Goal: Find specific page/section: Find specific page/section

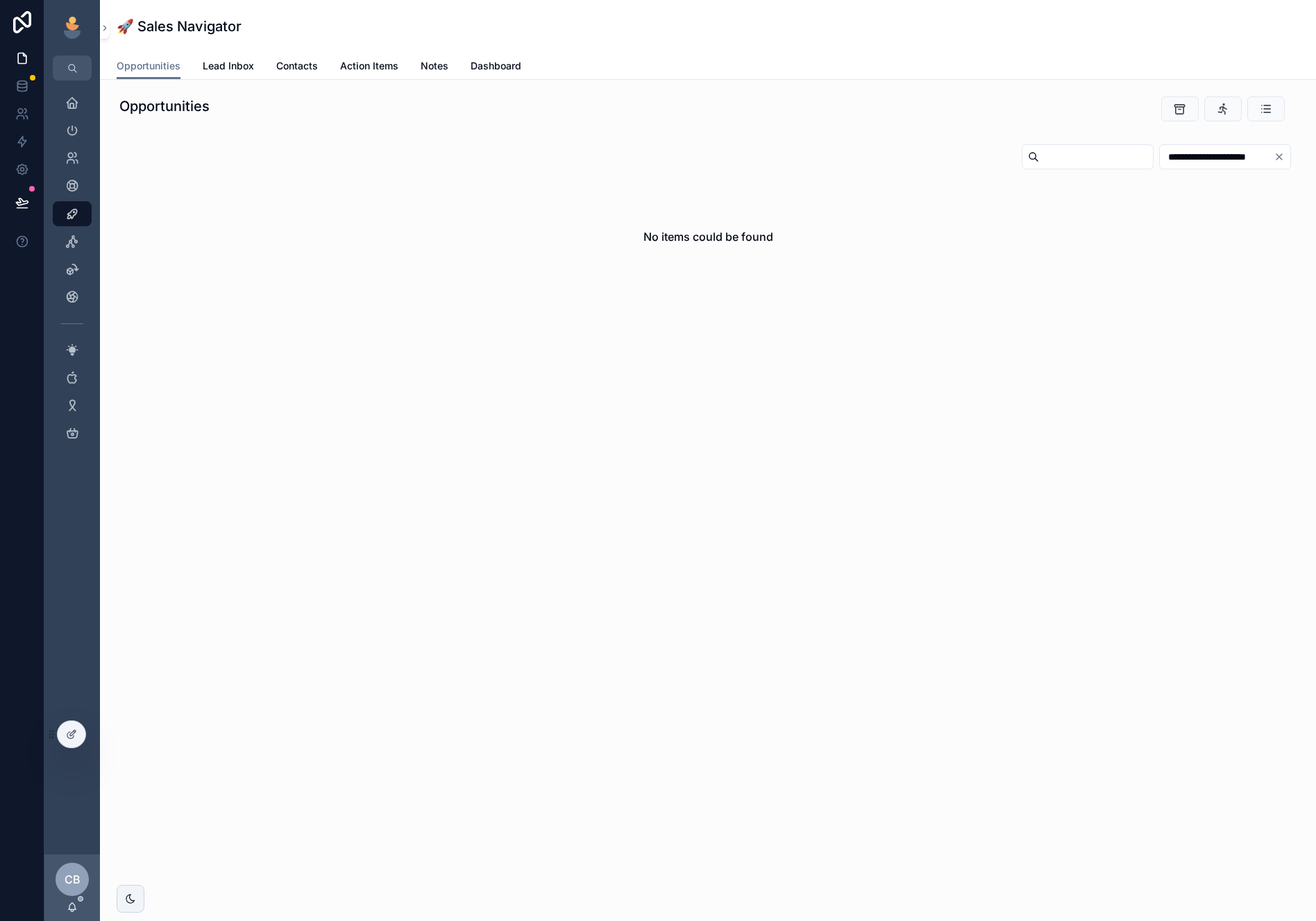
click at [1043, 158] on input "scrollable content" at bounding box center [1096, 157] width 114 height 20
click at [70, 190] on icon "scrollable content" at bounding box center [72, 186] width 14 height 14
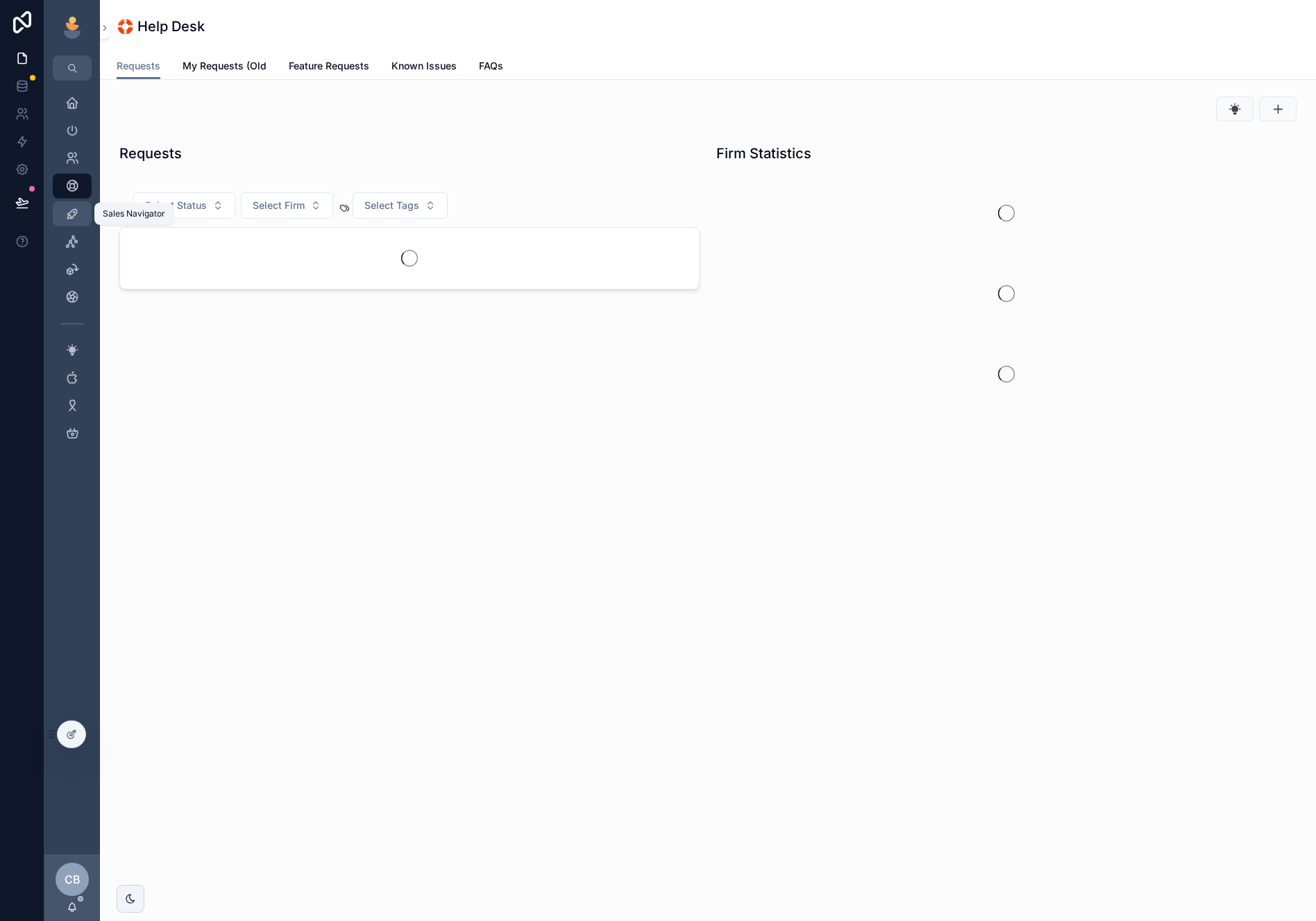
click at [67, 210] on icon "scrollable content" at bounding box center [72, 213] width 14 height 14
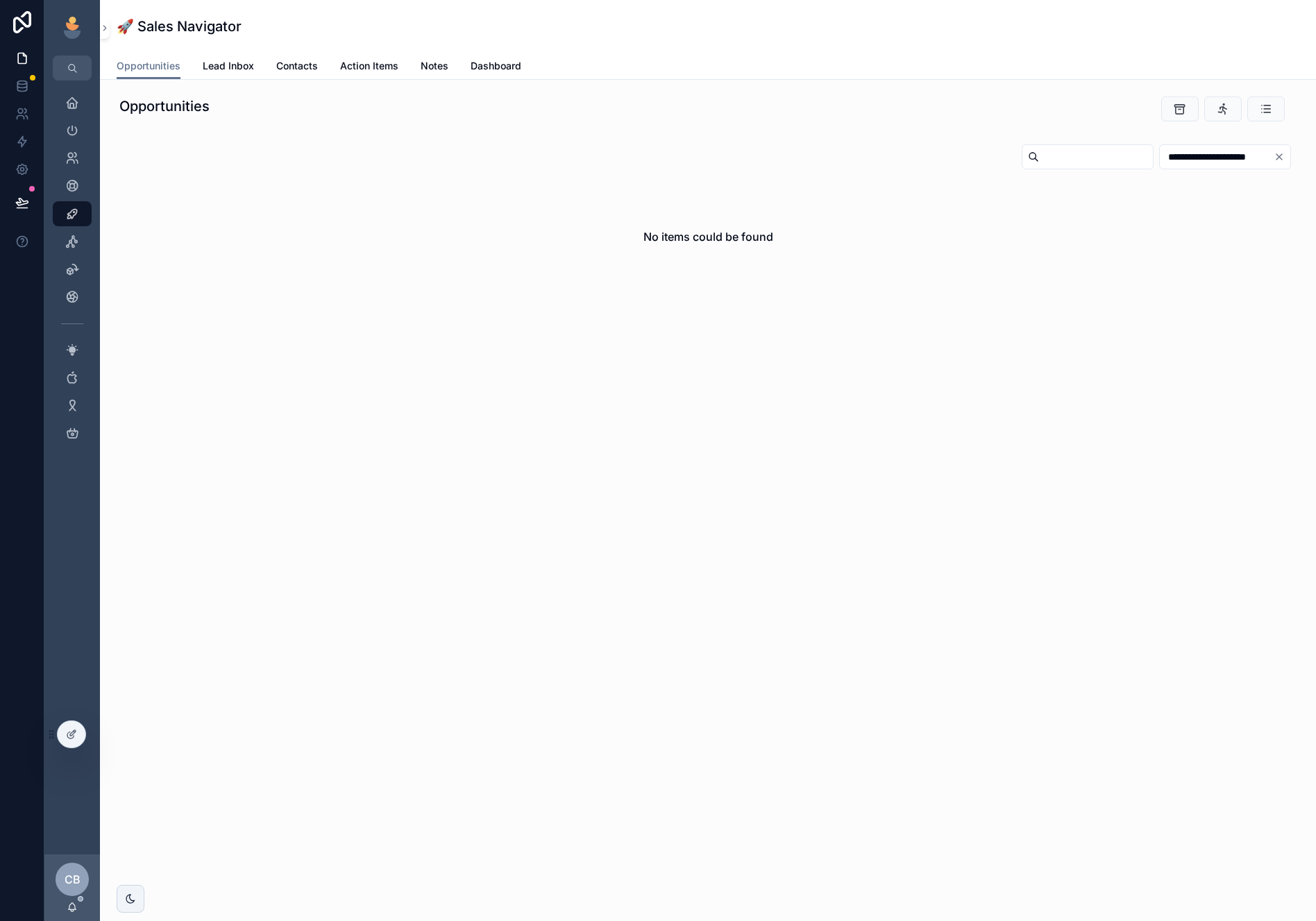
click at [1278, 155] on icon "Clear" at bounding box center [1278, 156] width 11 height 11
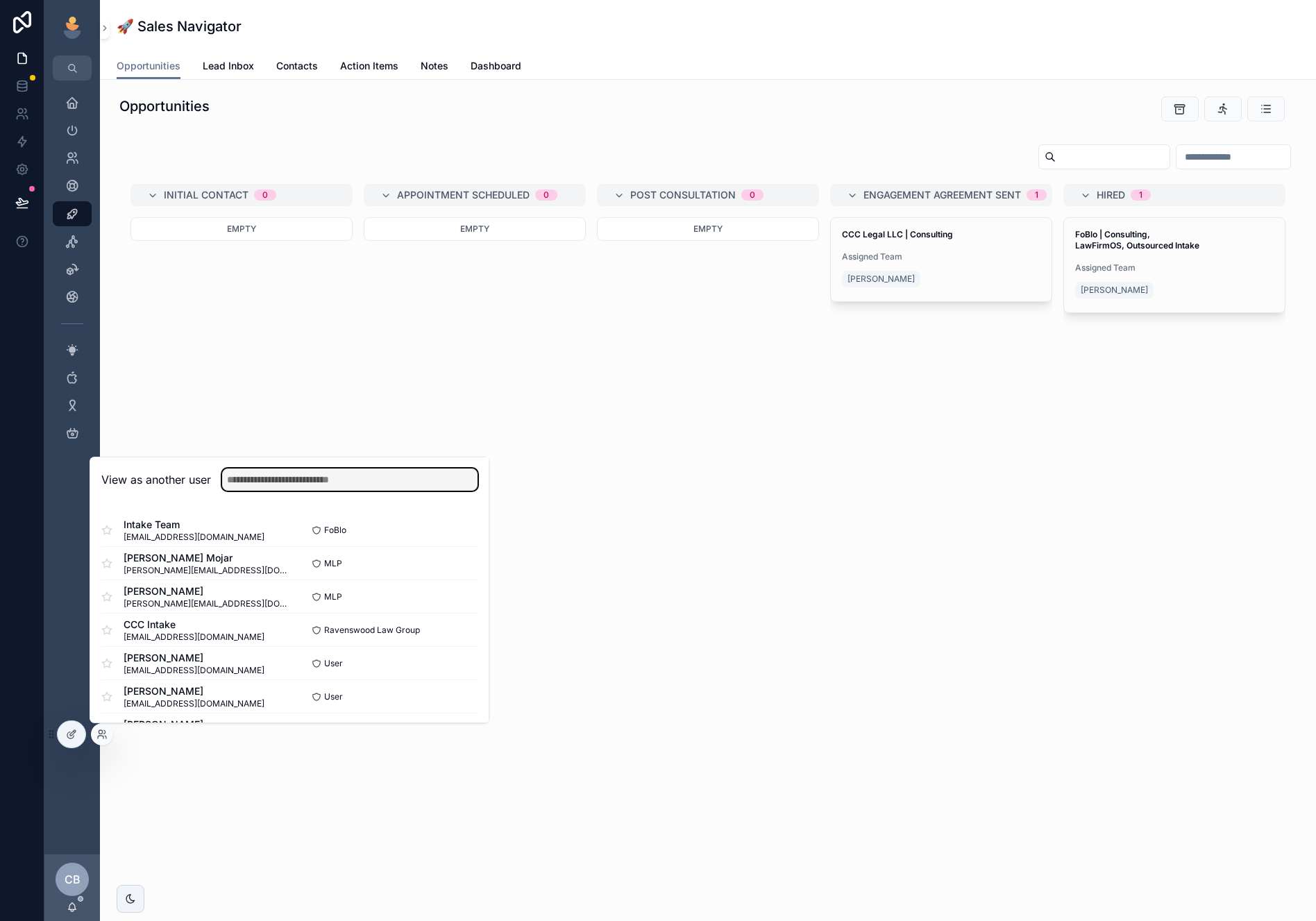
click at [416, 481] on input "text" at bounding box center [350, 480] width 255 height 23
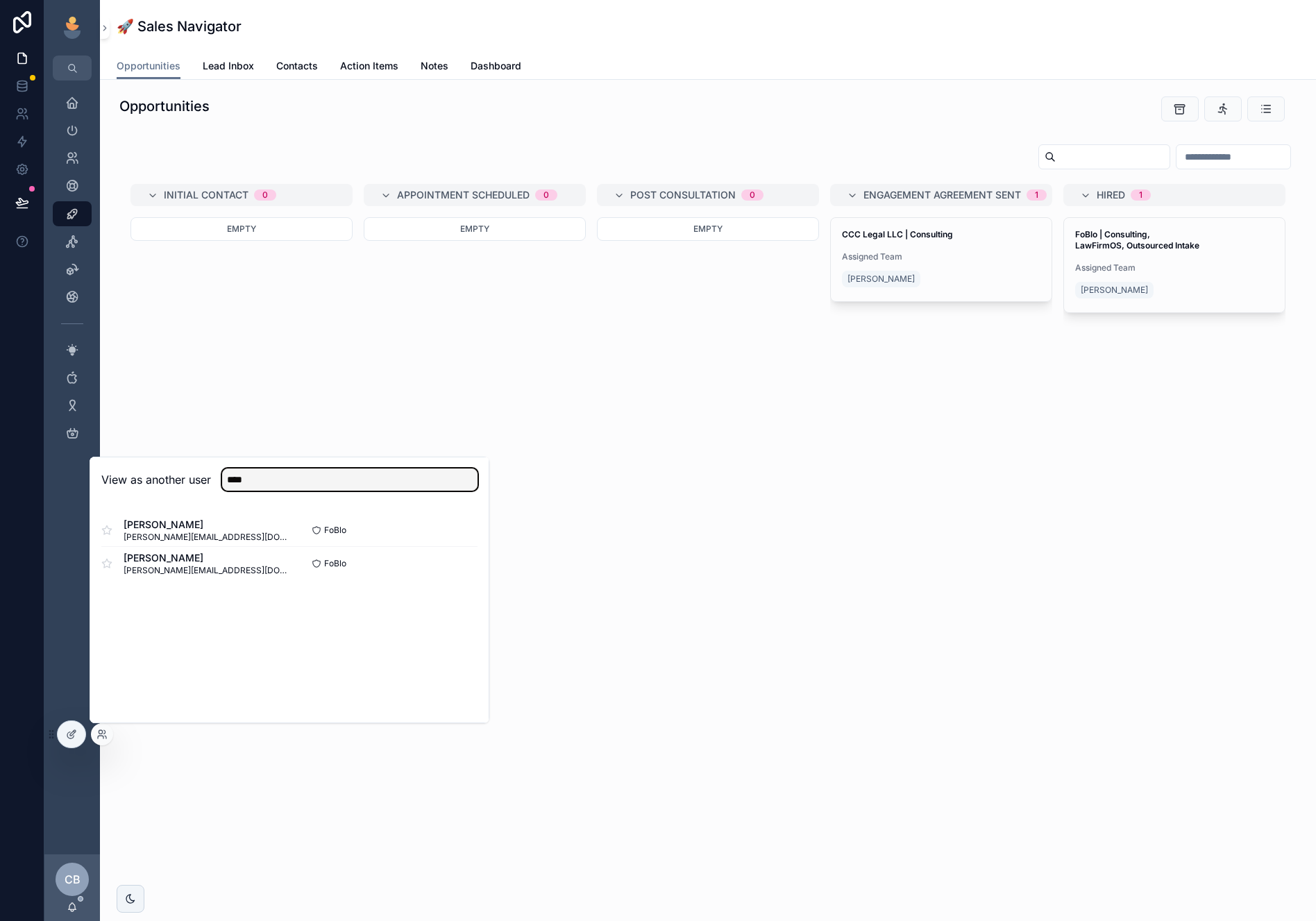
type input "****"
click at [0, 0] on button "Select" at bounding box center [0, 0] width 0 height 0
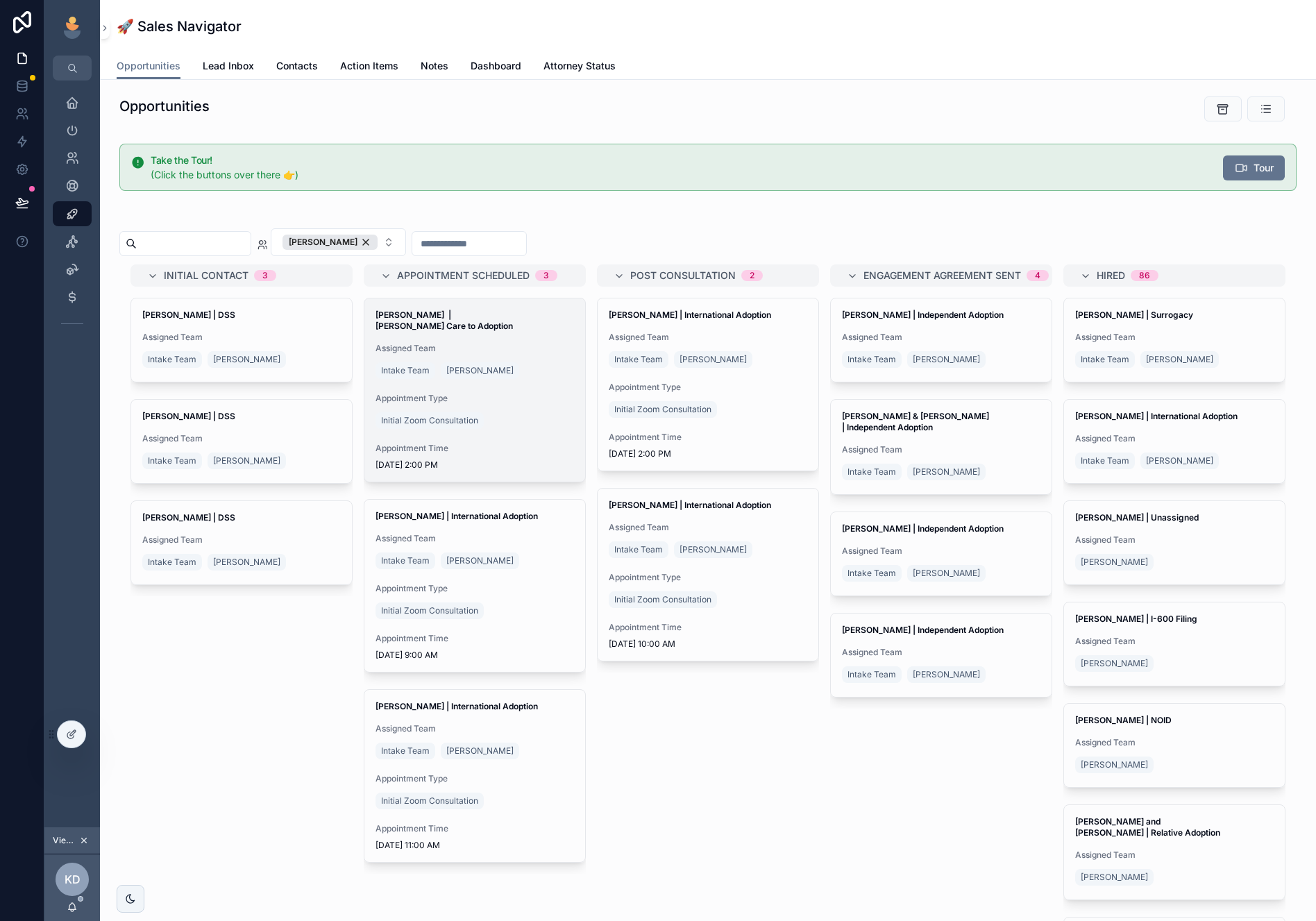
click at [524, 360] on div "Intake Team Kelly Dempsey" at bounding box center [475, 371] width 198 height 23
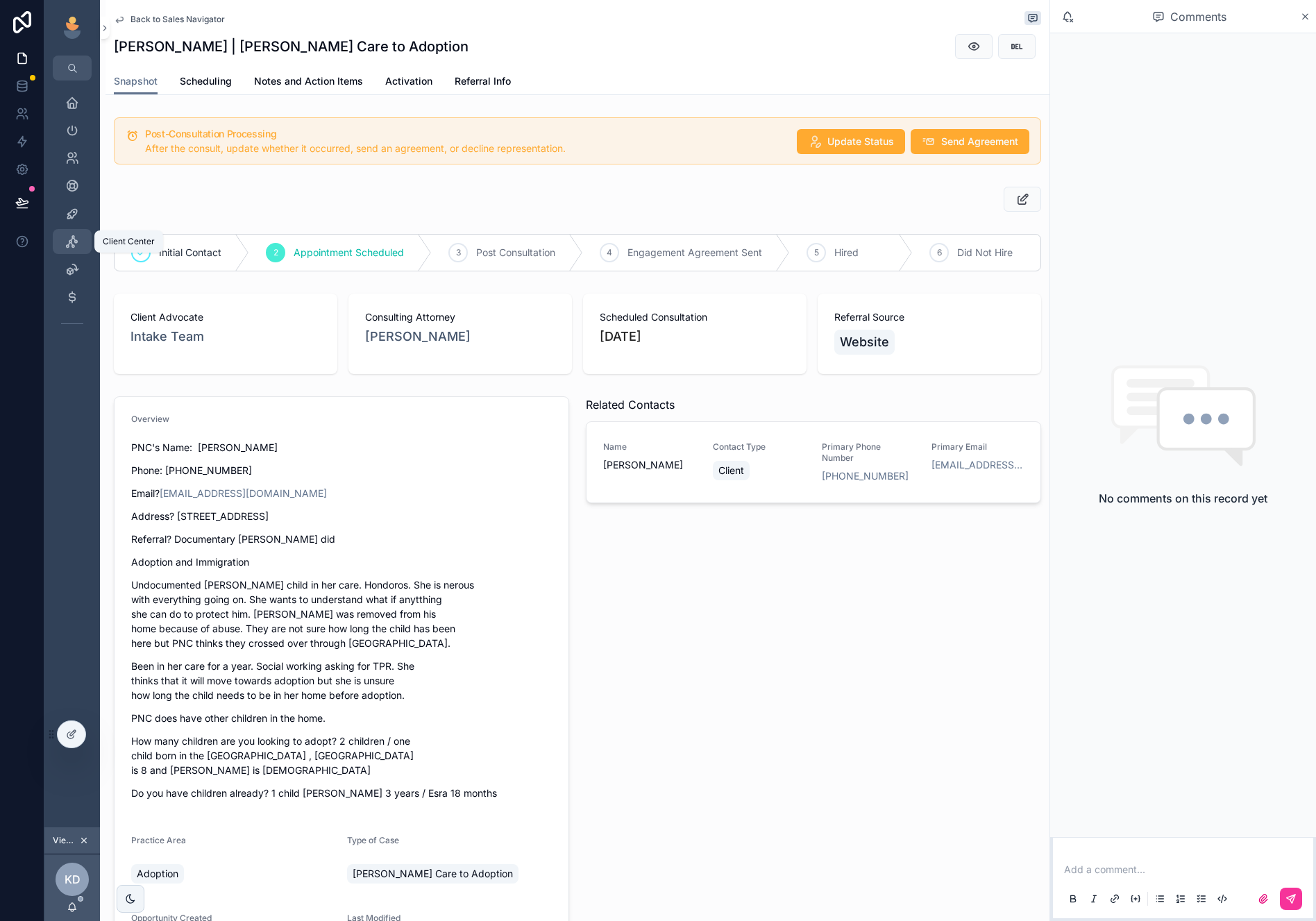
click at [68, 243] on icon "scrollable content" at bounding box center [72, 241] width 14 height 14
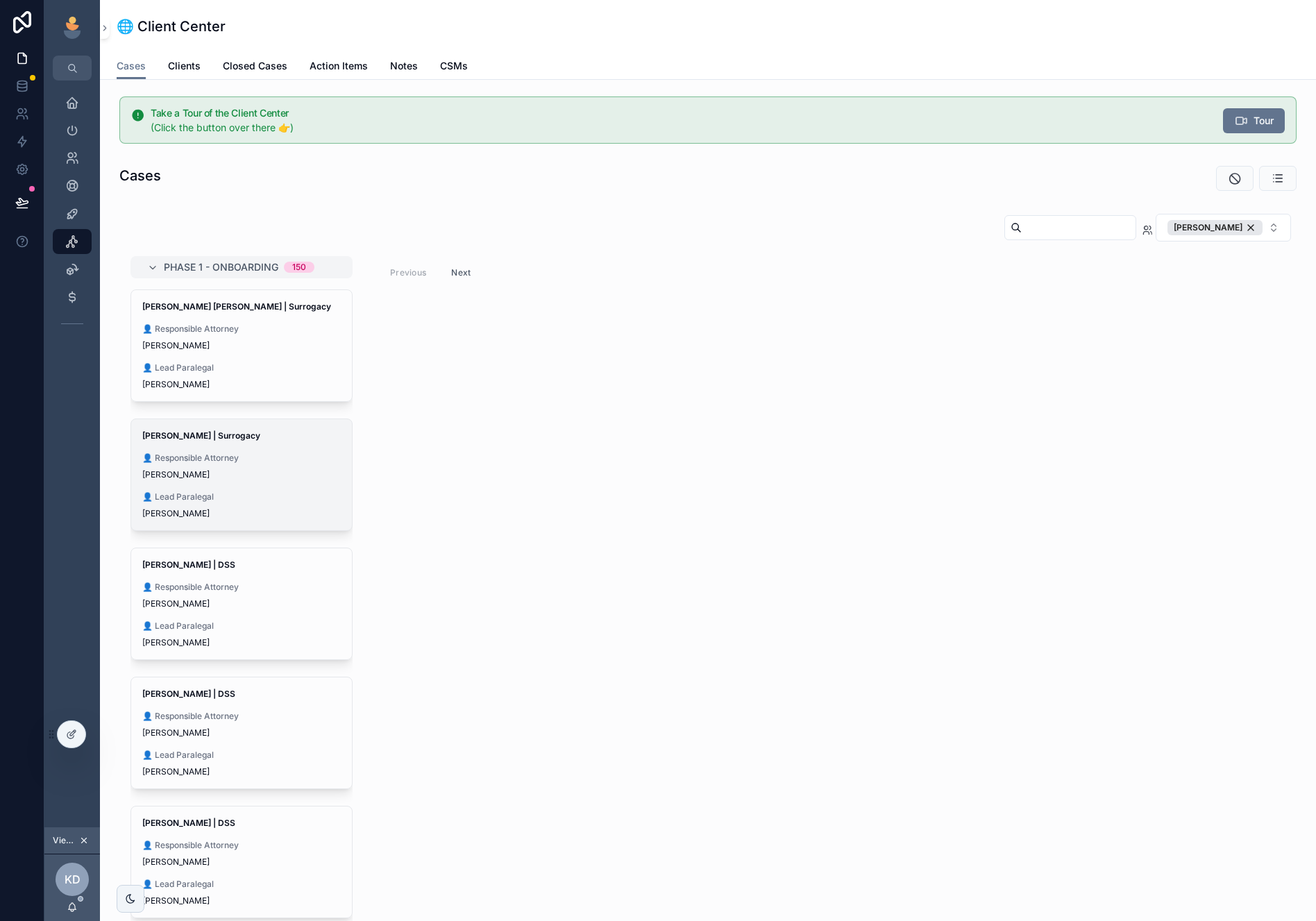
click at [261, 479] on div "[PERSON_NAME]" at bounding box center [241, 474] width 198 height 11
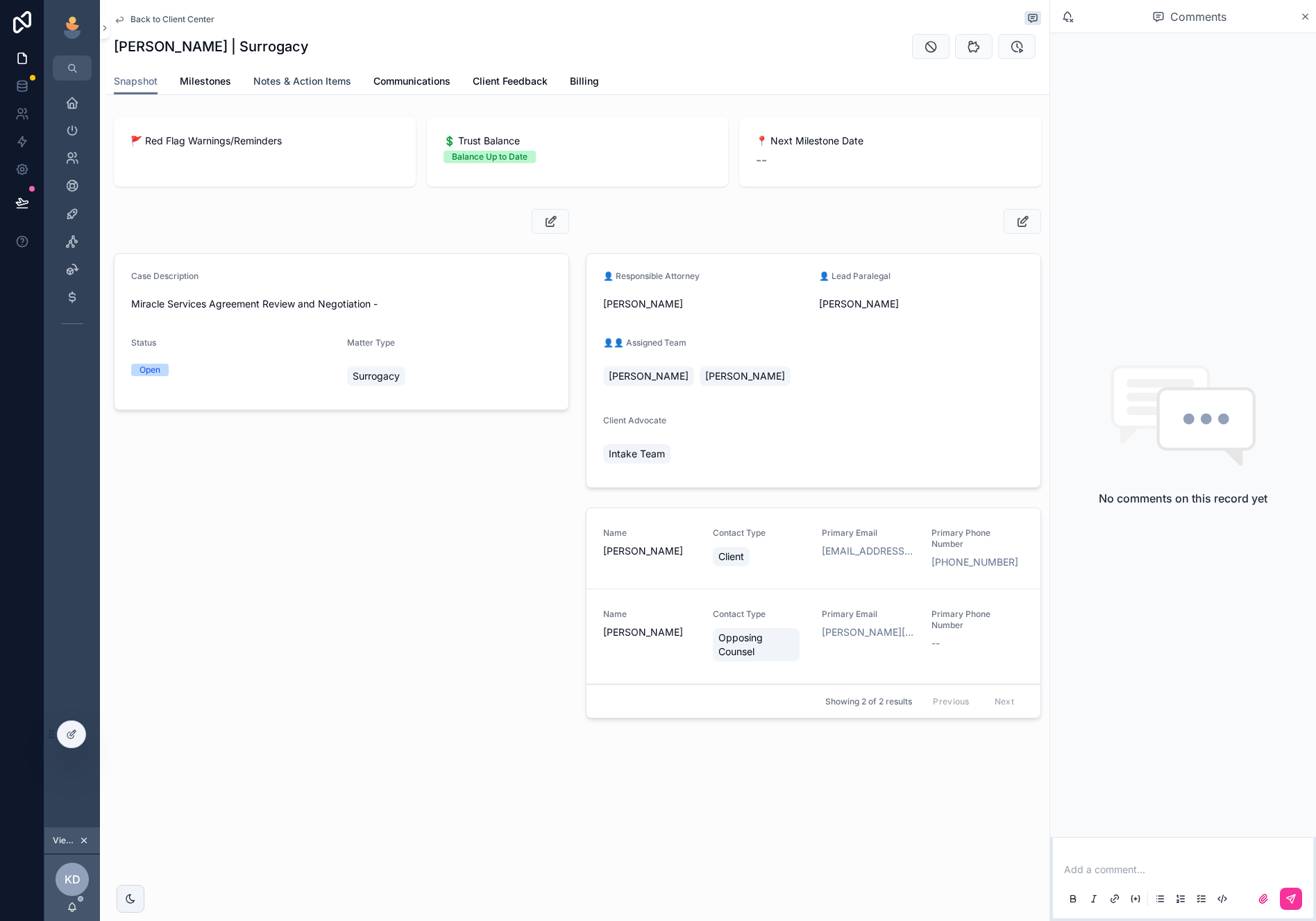
click at [324, 83] on span "Notes & Action Items" at bounding box center [302, 81] width 98 height 14
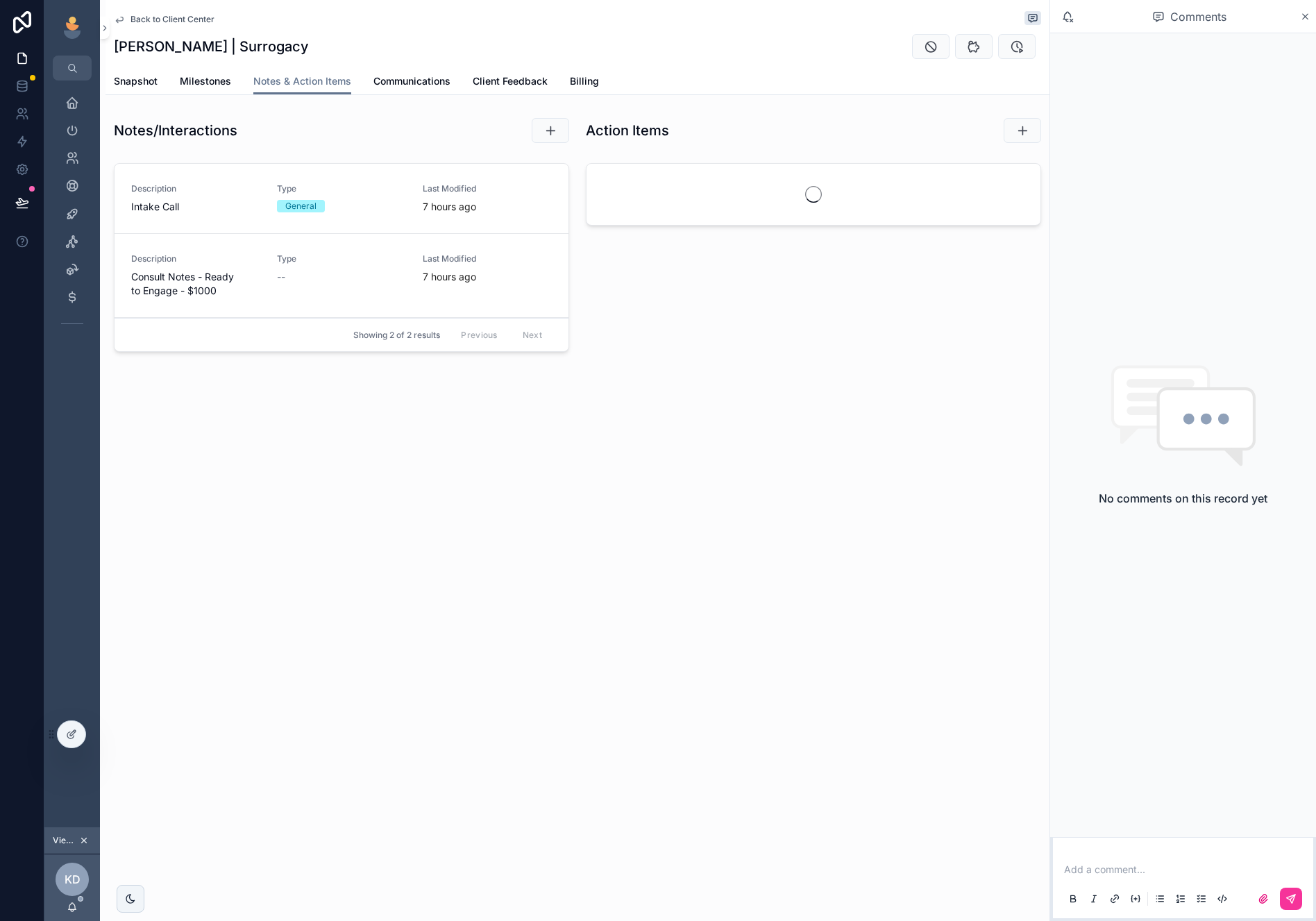
click at [222, 205] on span "Intake Call" at bounding box center [196, 207] width 129 height 14
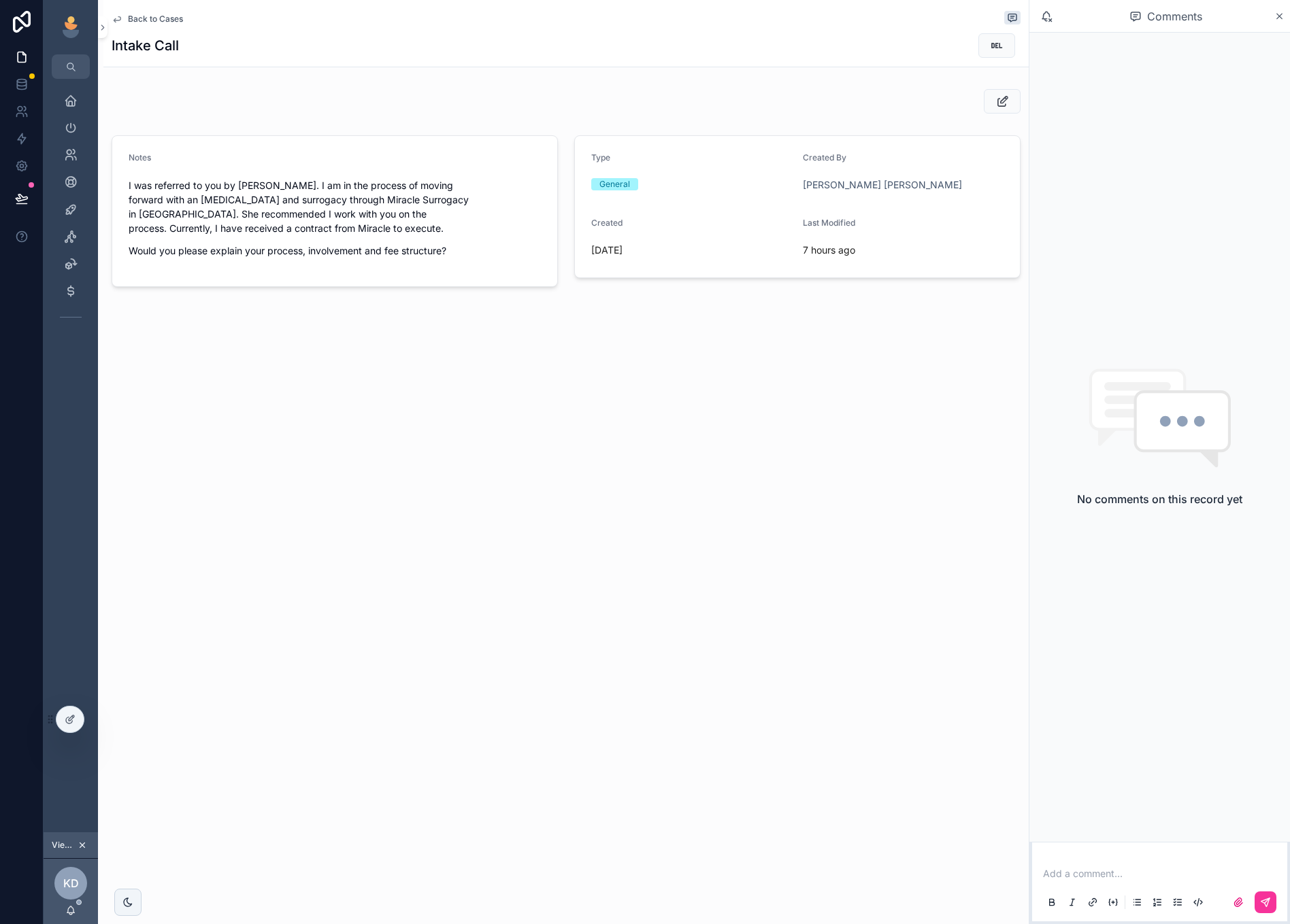
click at [165, 16] on span "Back to Cases" at bounding box center [155, 18] width 55 height 11
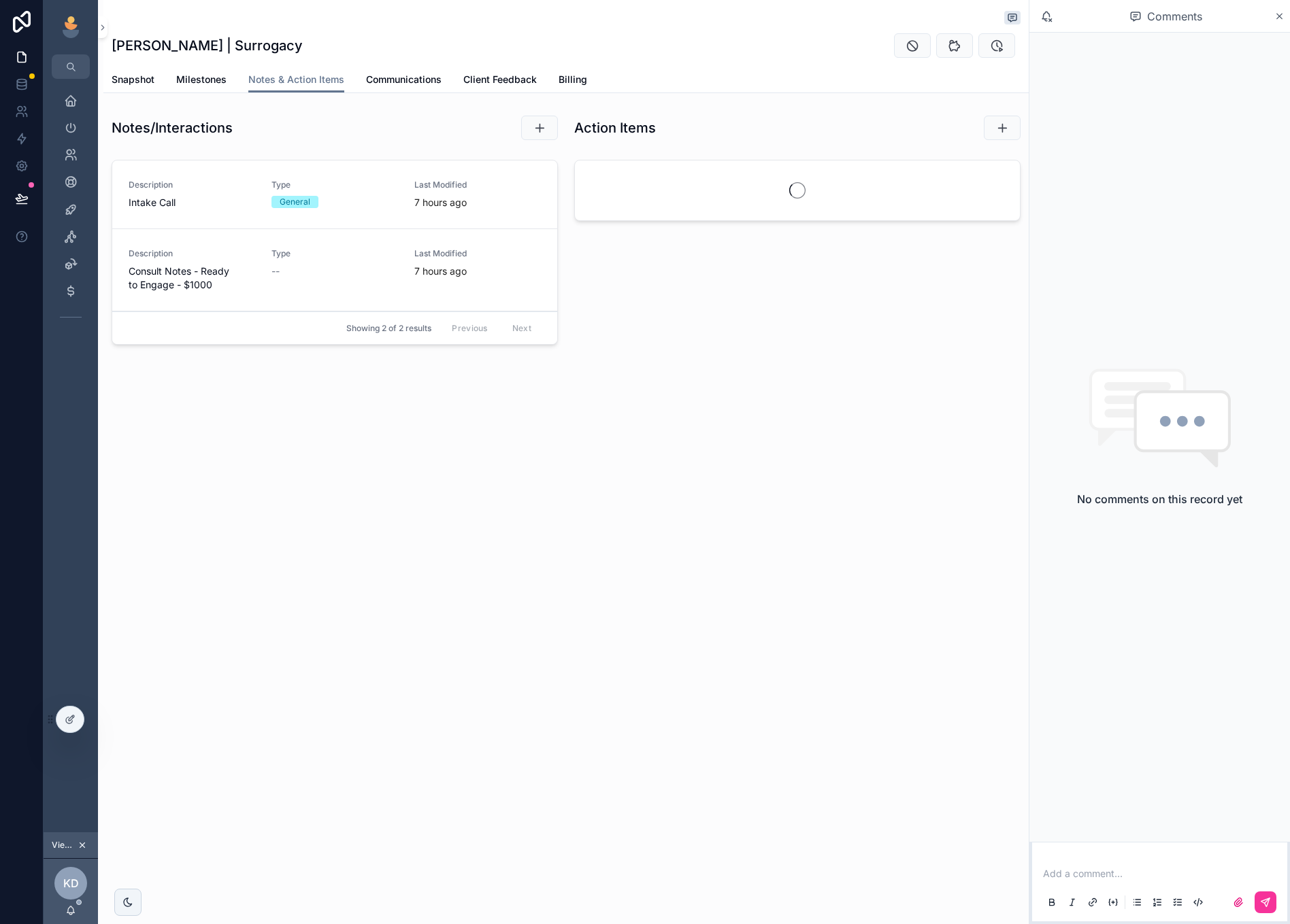
click at [282, 281] on div "Type --" at bounding box center [335, 269] width 127 height 43
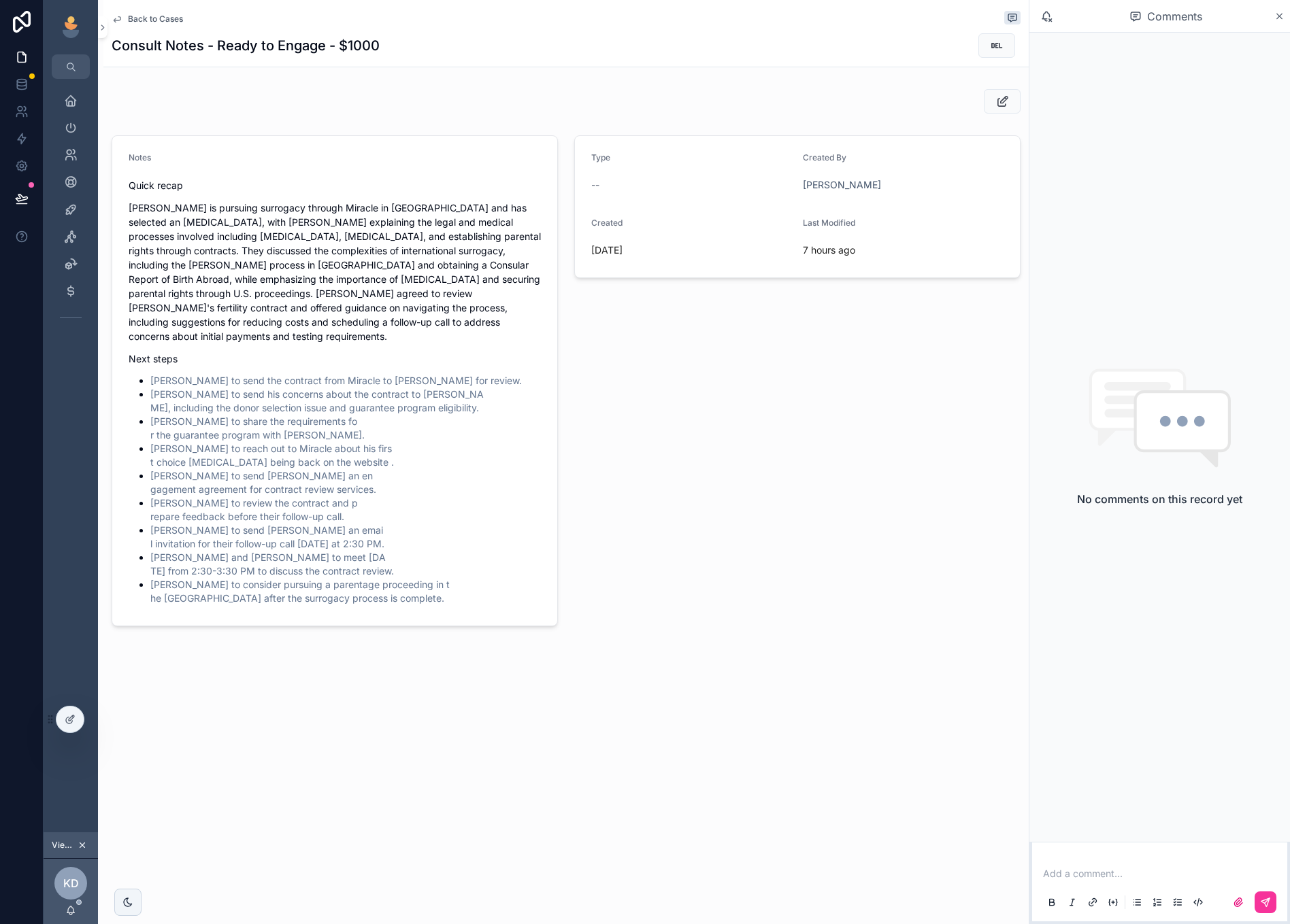
click at [139, 21] on span "Back to Cases" at bounding box center [155, 18] width 55 height 11
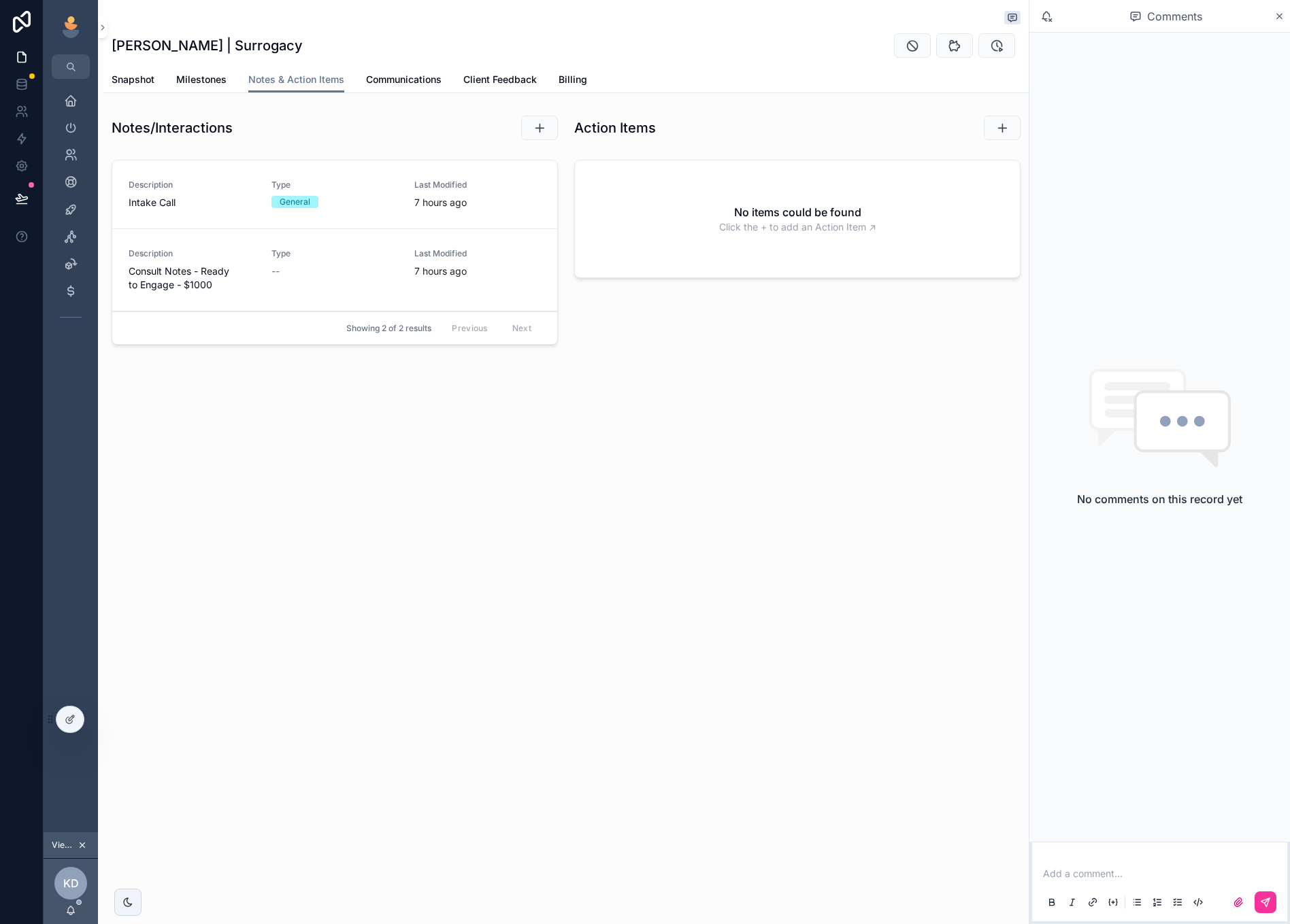
click at [162, 77] on div "Snapshot Milestones Notes & Action Items Communications Client Feedback Billing" at bounding box center [566, 80] width 909 height 26
click at [183, 80] on span "Milestones" at bounding box center [201, 80] width 50 height 13
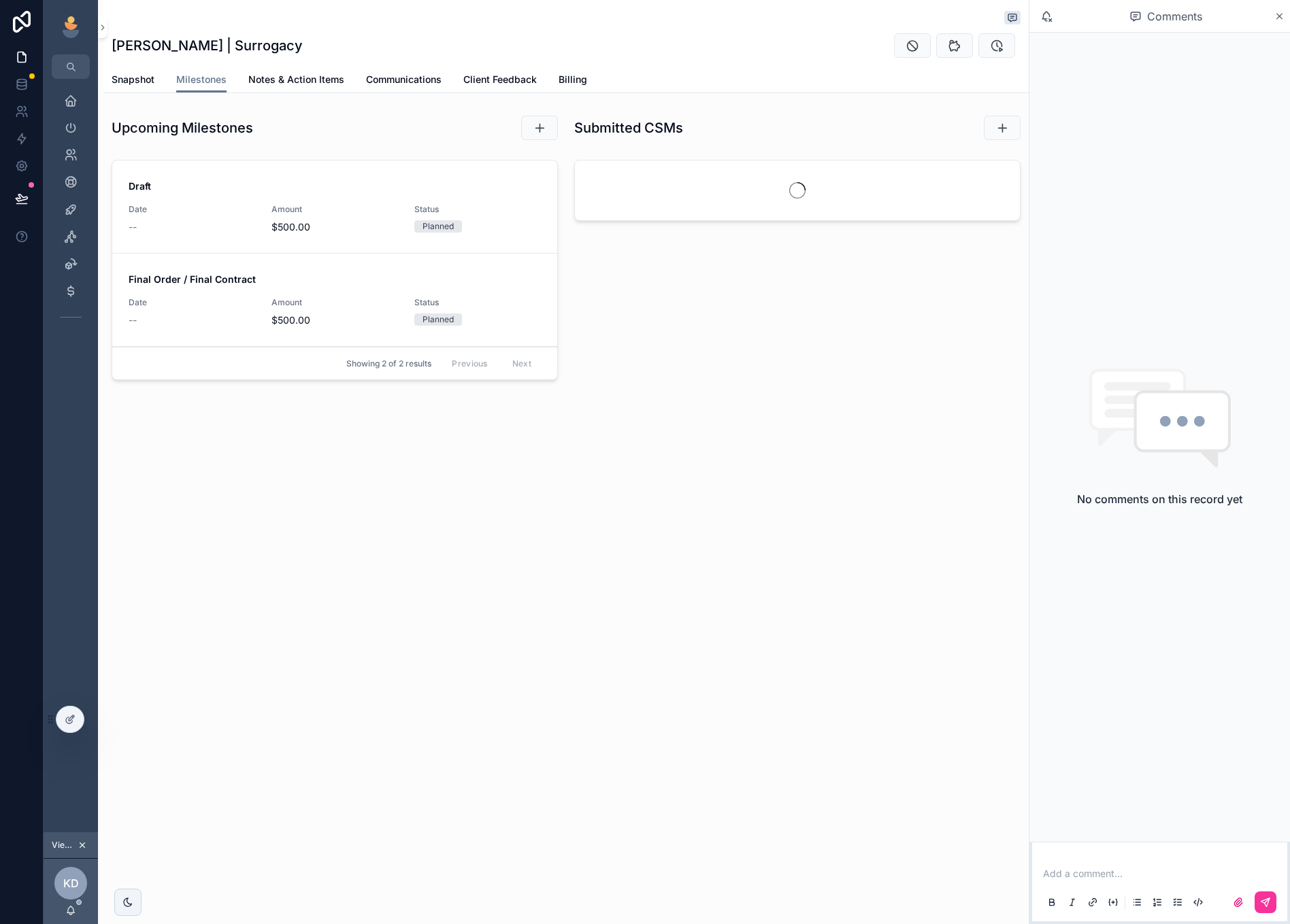
click at [372, 219] on div "Amount $500.00" at bounding box center [335, 219] width 127 height 30
click at [74, 198] on link "Sales Navigator" at bounding box center [71, 209] width 38 height 24
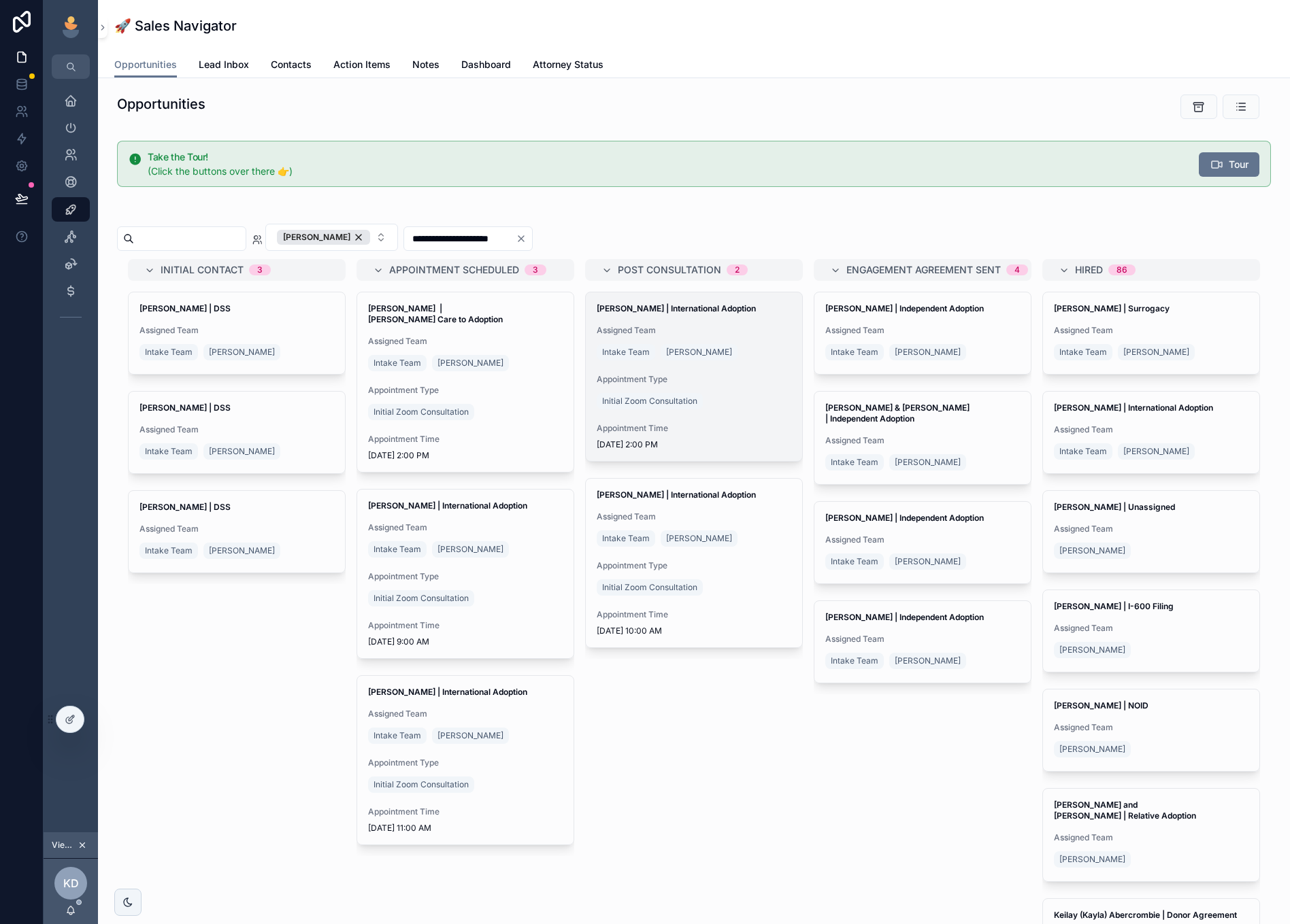
click at [675, 424] on span "Appointment Time" at bounding box center [694, 429] width 194 height 11
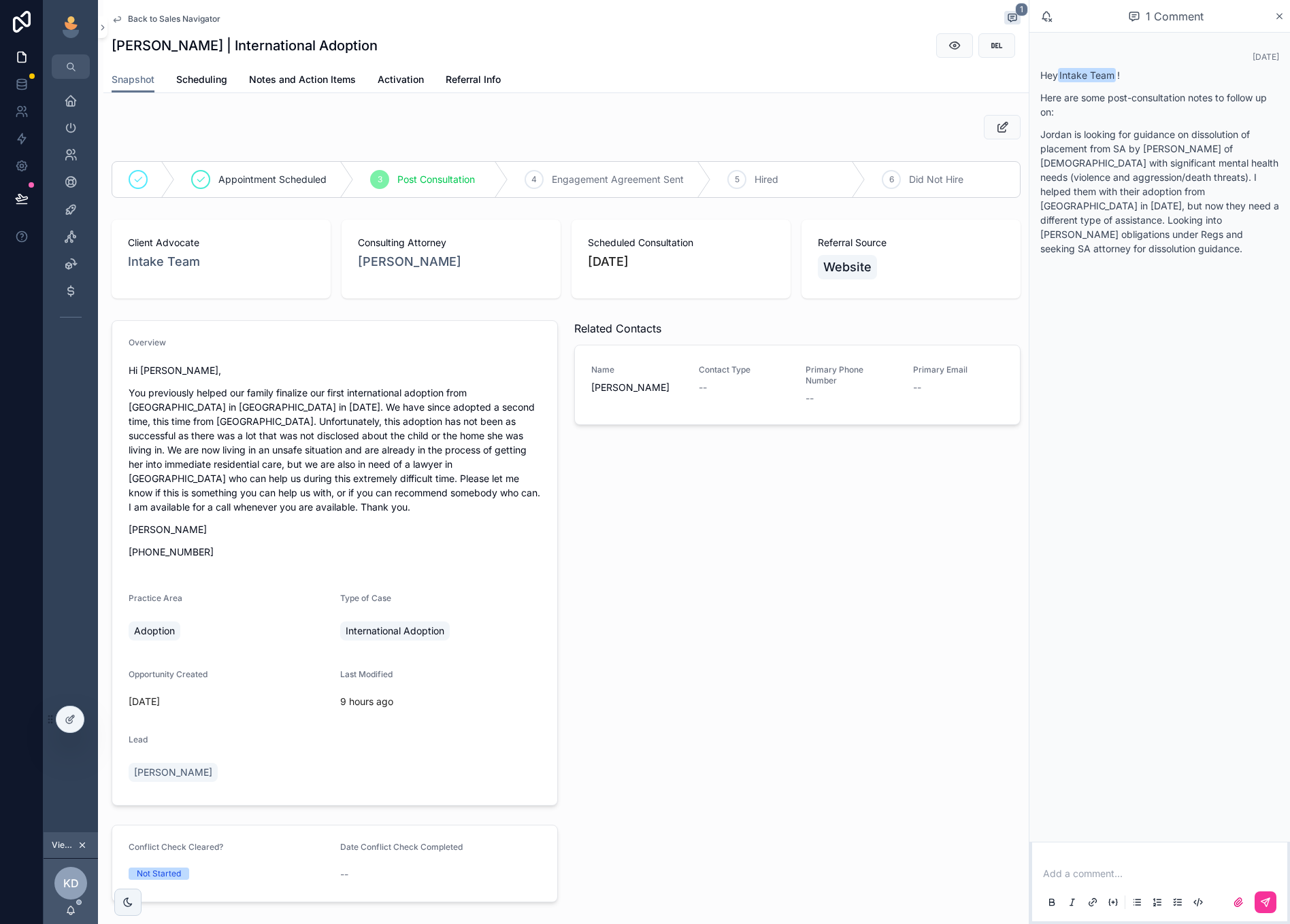
click at [163, 21] on span "Back to Sales Navigator" at bounding box center [175, 18] width 93 height 11
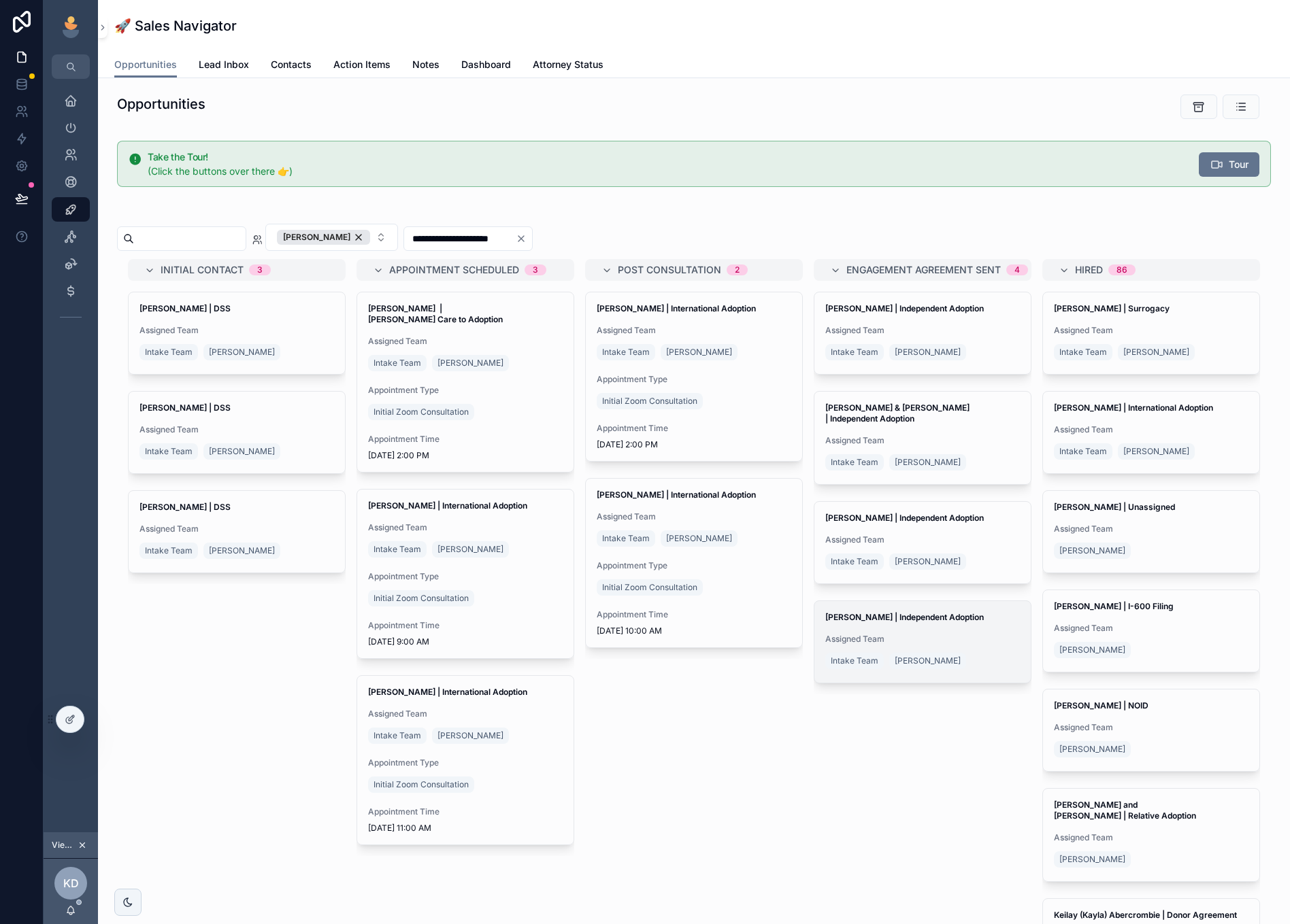
click at [958, 650] on div "Intake Team Kelly Dempsey" at bounding box center [898, 661] width 147 height 22
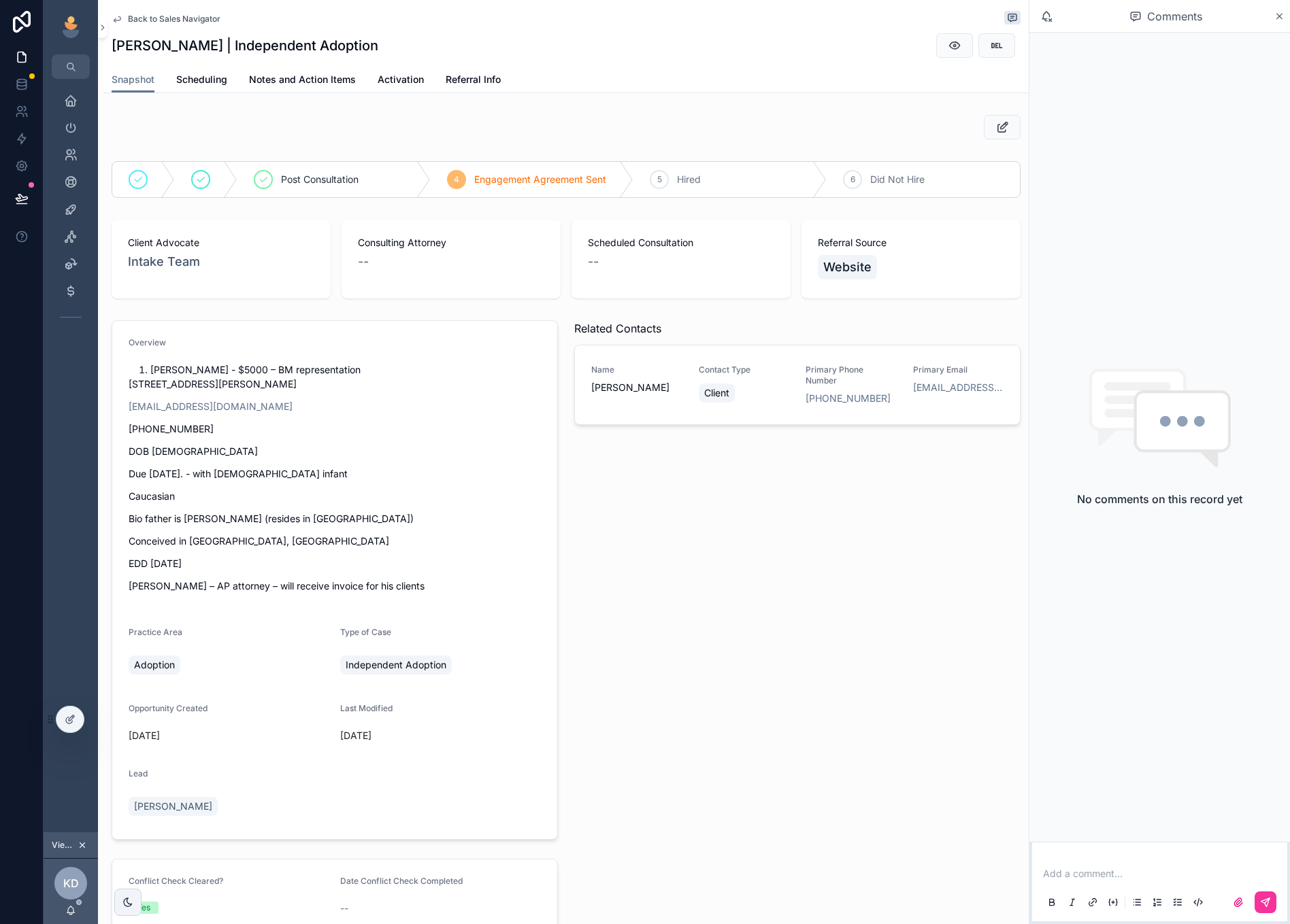
click at [196, 22] on span "Back to Sales Navigator" at bounding box center [175, 18] width 93 height 11
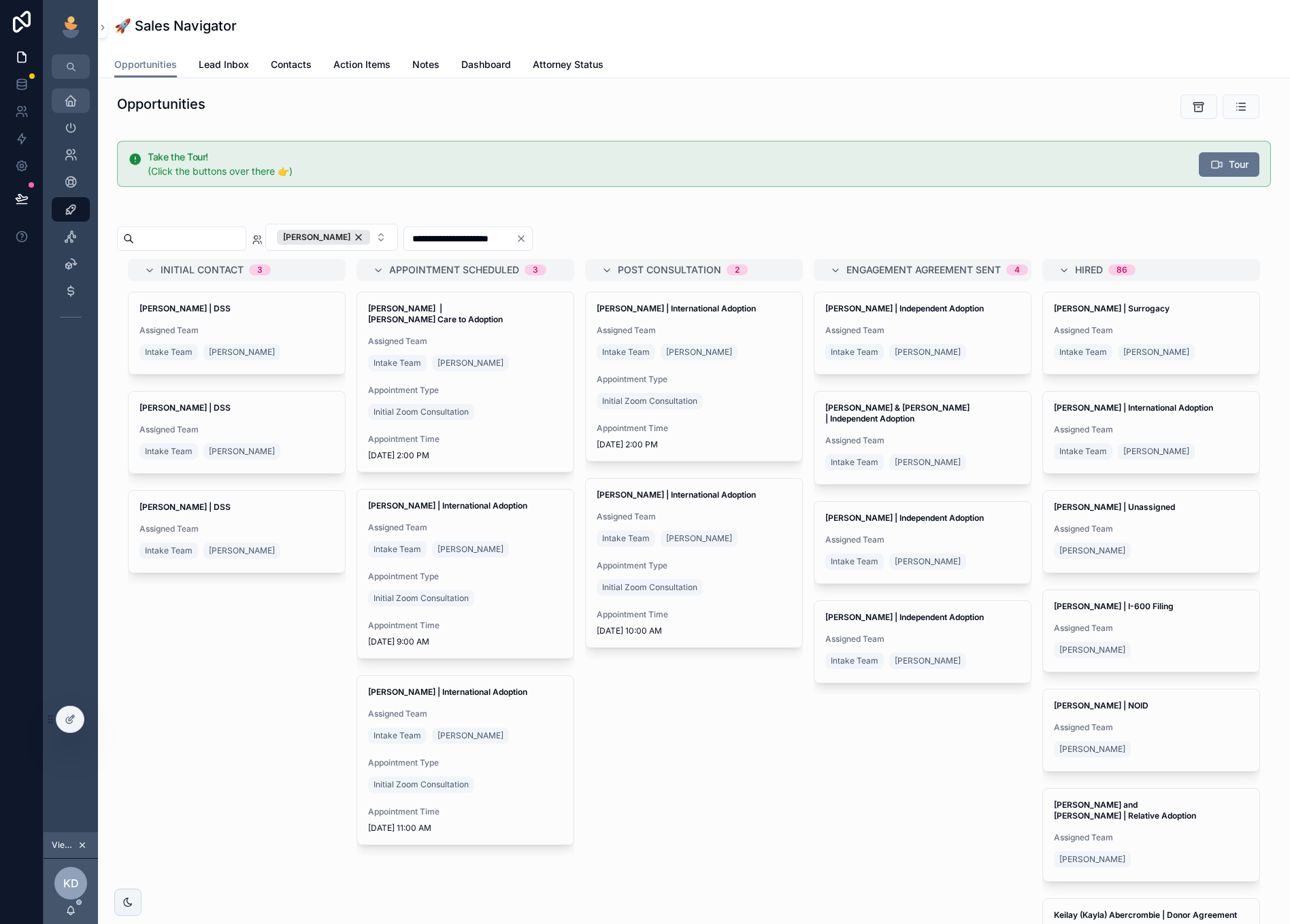
click at [85, 99] on link "Home" at bounding box center [71, 100] width 38 height 24
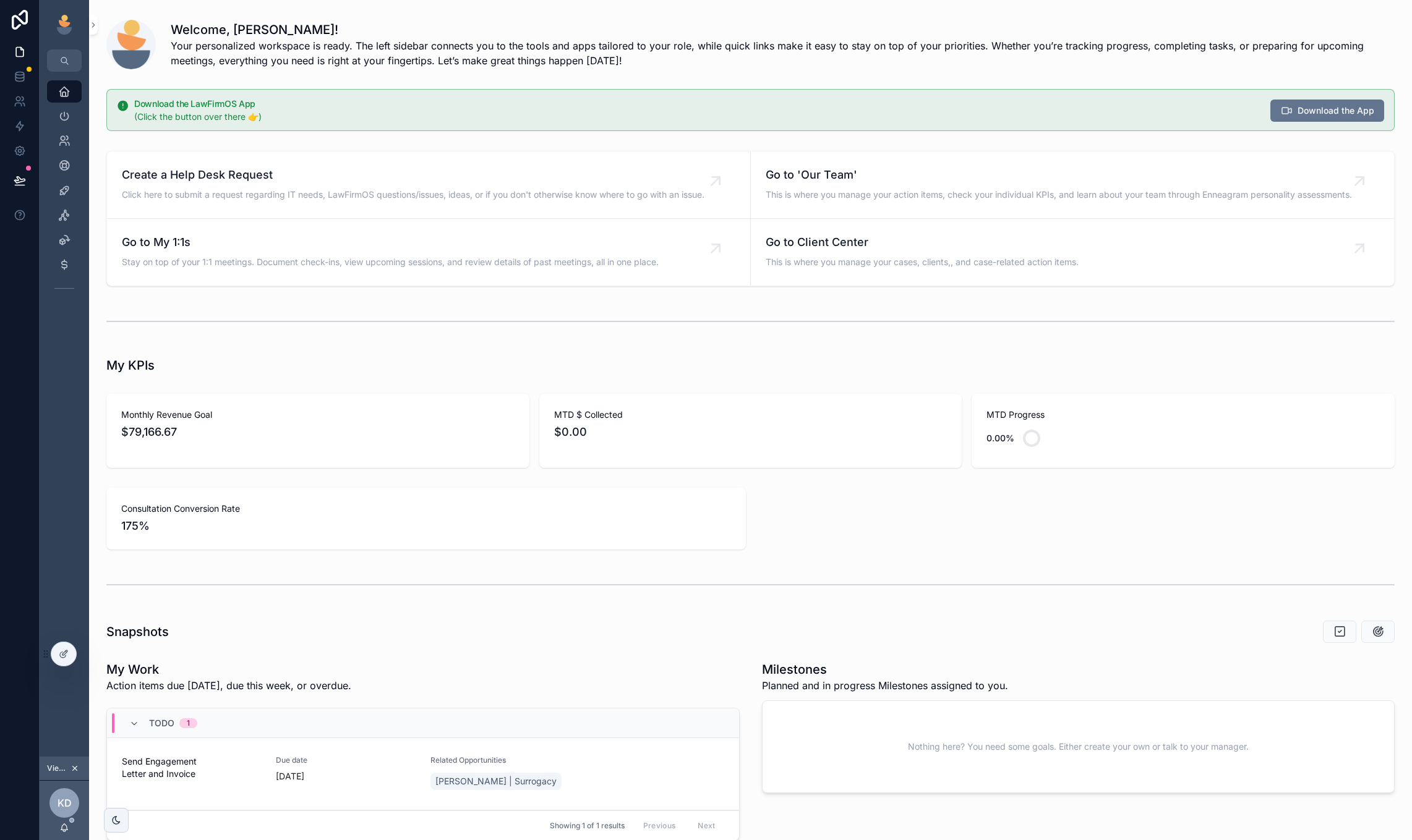
click at [71, 769] on icon "scrollable content" at bounding box center [74, 768] width 9 height 9
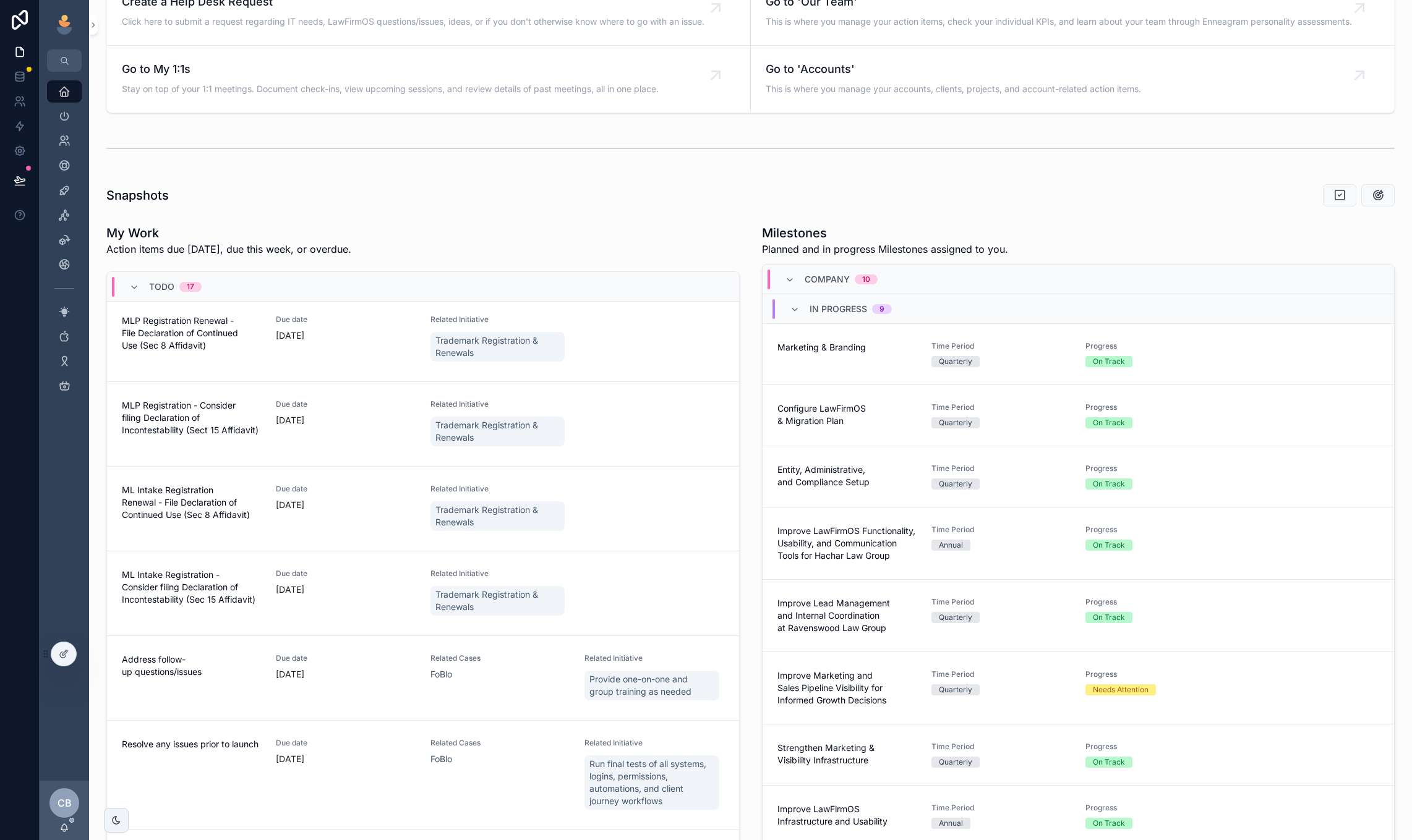
scroll to position [682, 0]
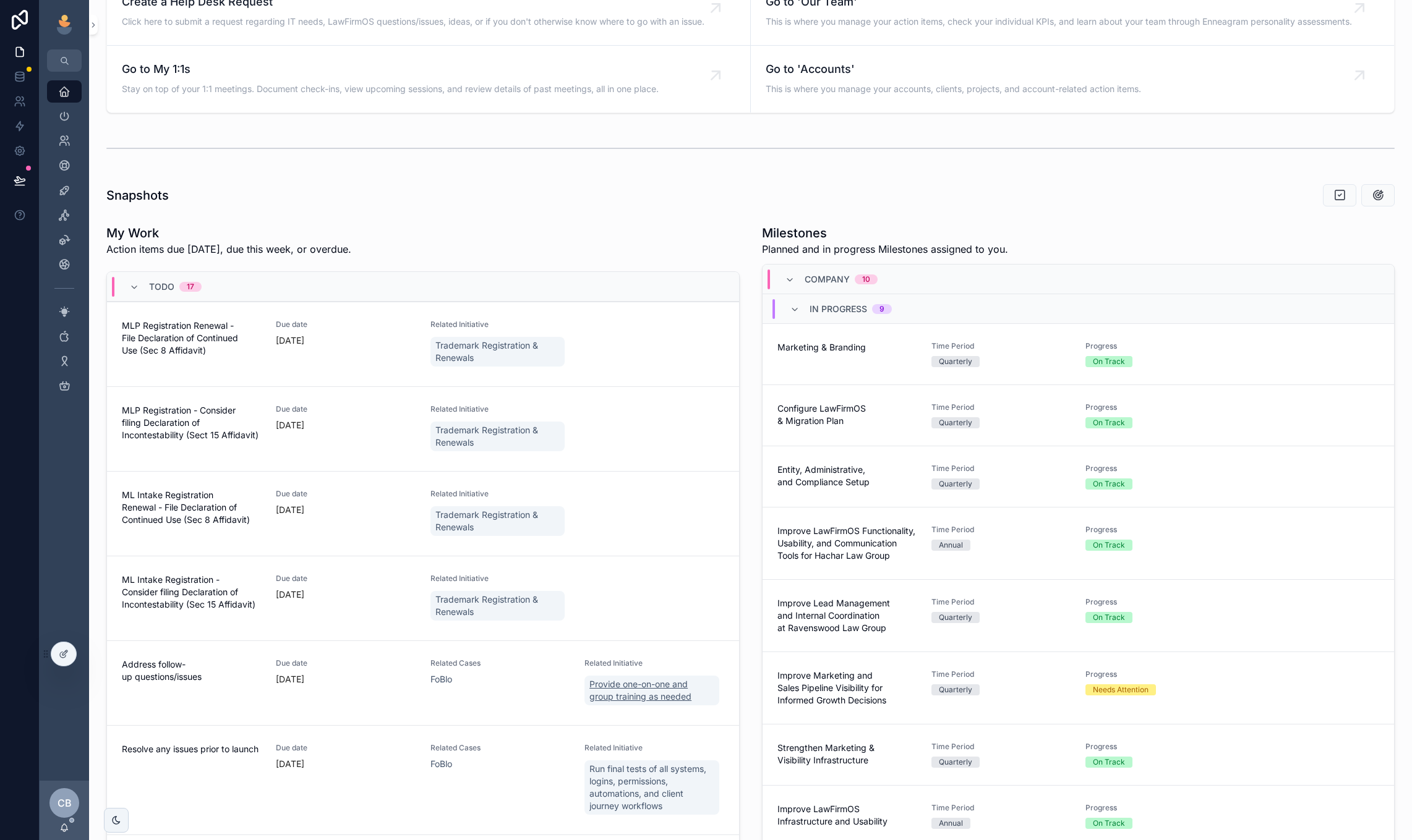
click at [607, 678] on span "Provide one-on-one and group training as needed" at bounding box center [651, 690] width 125 height 25
